Goal: Task Accomplishment & Management: Manage account settings

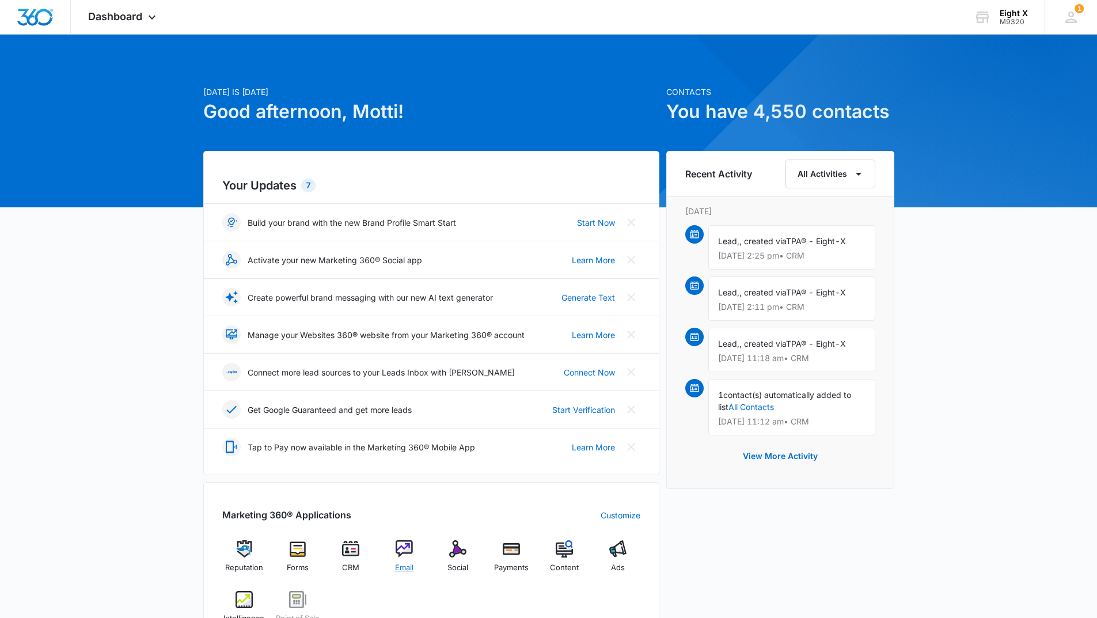
click at [403, 549] on img at bounding box center [404, 548] width 17 height 17
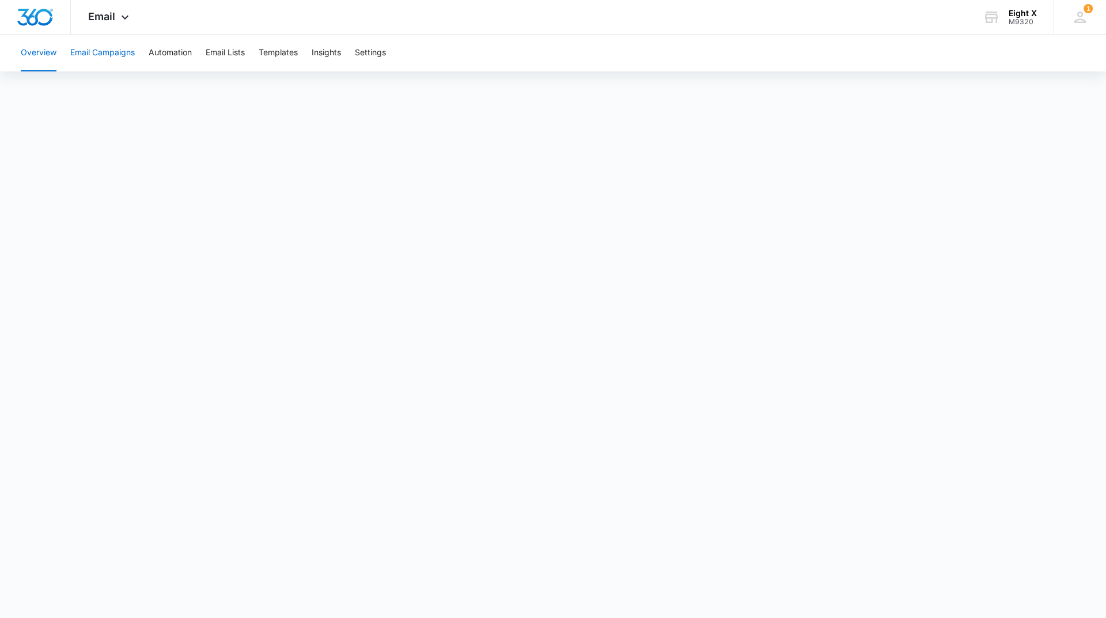
click at [122, 52] on button "Email Campaigns" at bounding box center [102, 53] width 64 height 37
